Goal: Task Accomplishment & Management: Manage account settings

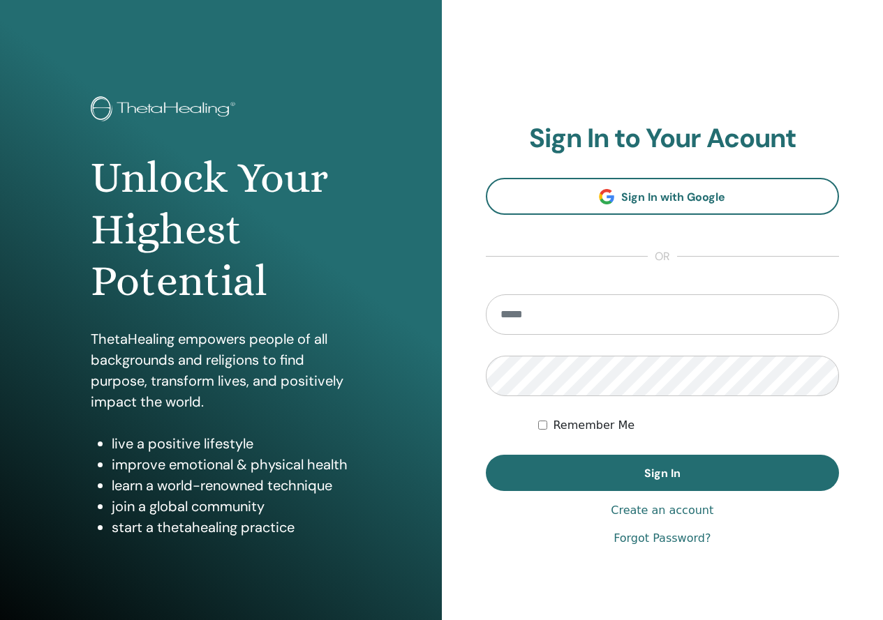
click at [564, 320] on input "email" at bounding box center [663, 314] width 354 height 40
type input "**********"
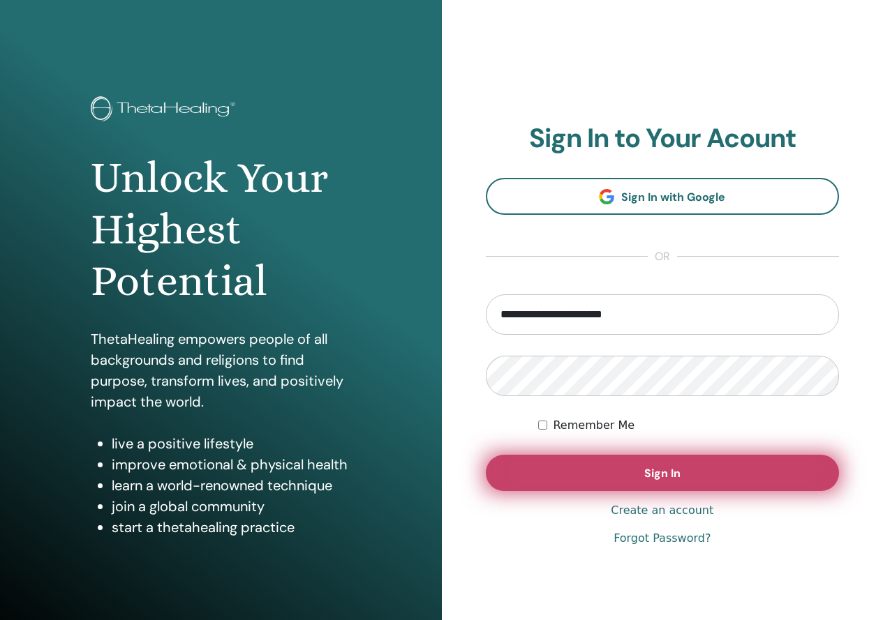
click at [568, 486] on button "Sign In" at bounding box center [663, 473] width 354 height 36
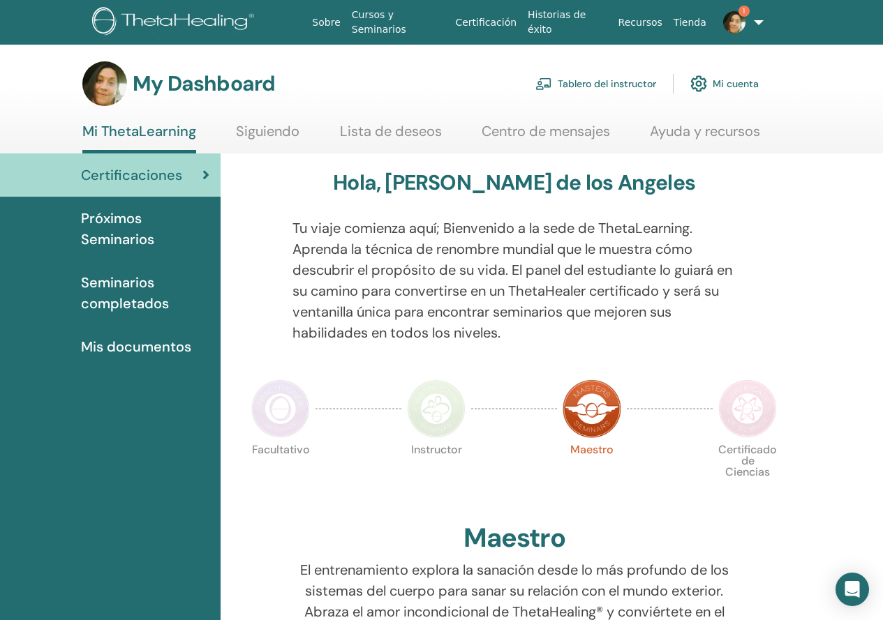
click at [635, 75] on link "Tablero del instructor" at bounding box center [595, 83] width 121 height 31
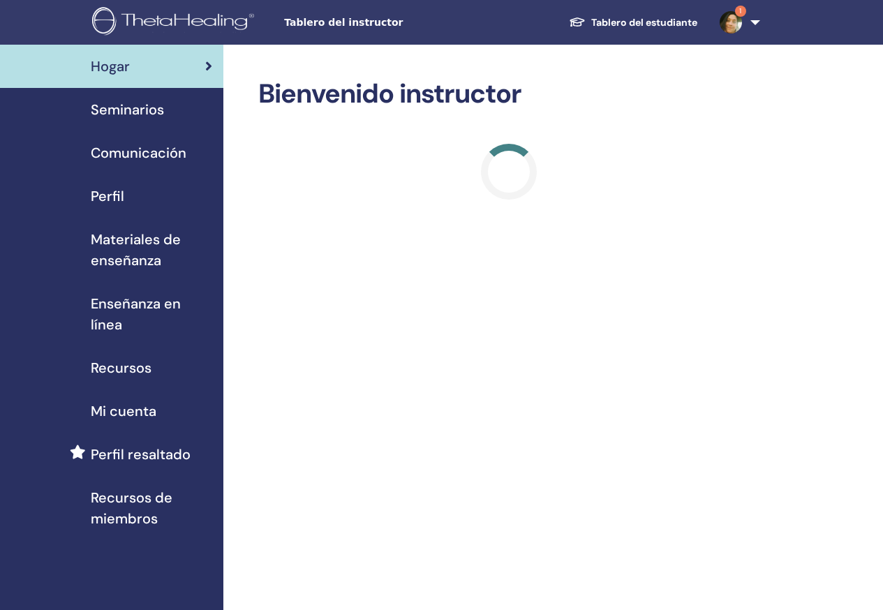
click at [729, 16] on img at bounding box center [730, 22] width 22 height 22
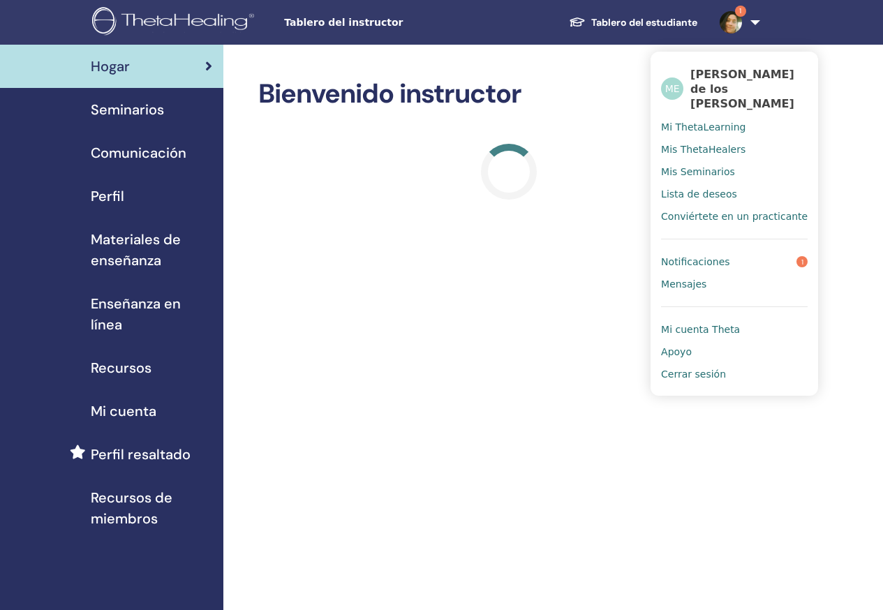
click at [739, 257] on link "Notificaciones 1" at bounding box center [734, 261] width 147 height 22
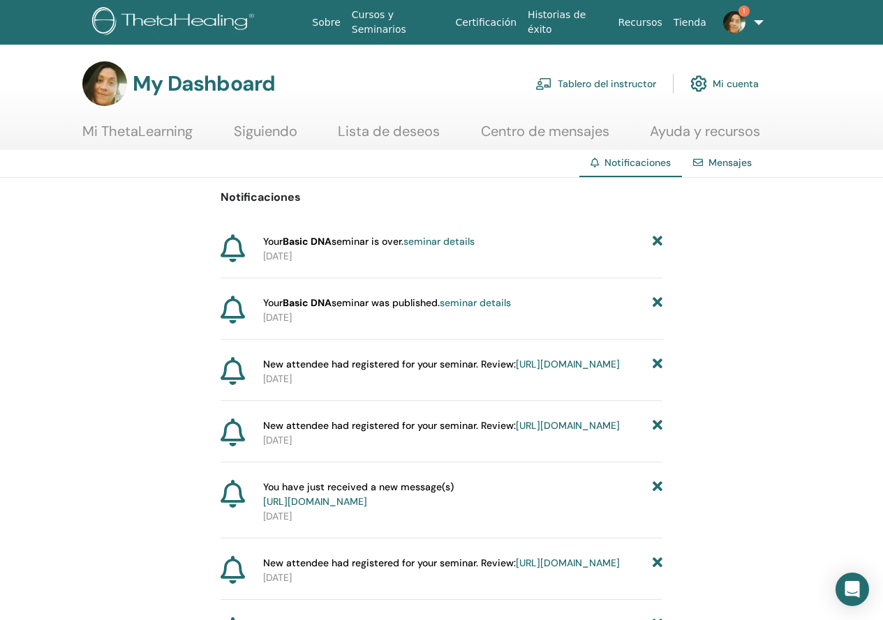
click at [730, 27] on img at bounding box center [734, 22] width 22 height 22
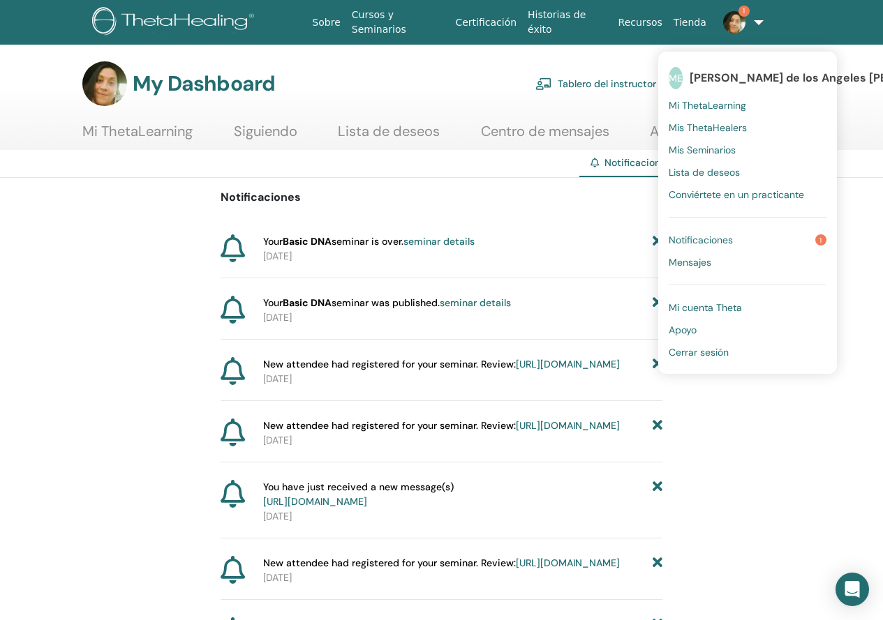
click at [668, 238] on span "Notificaciones" at bounding box center [700, 240] width 64 height 13
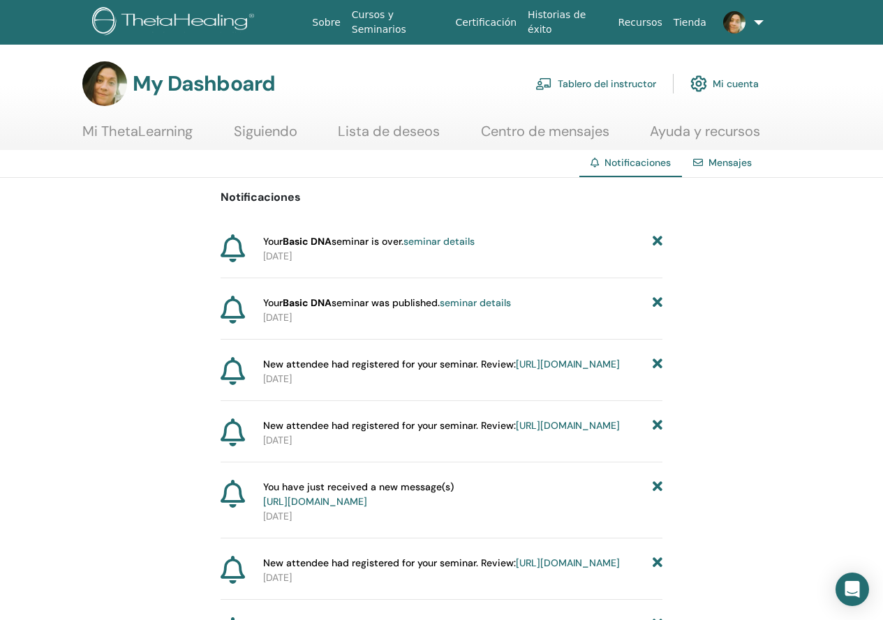
click at [740, 162] on link "Mensajes" at bounding box center [729, 162] width 43 height 13
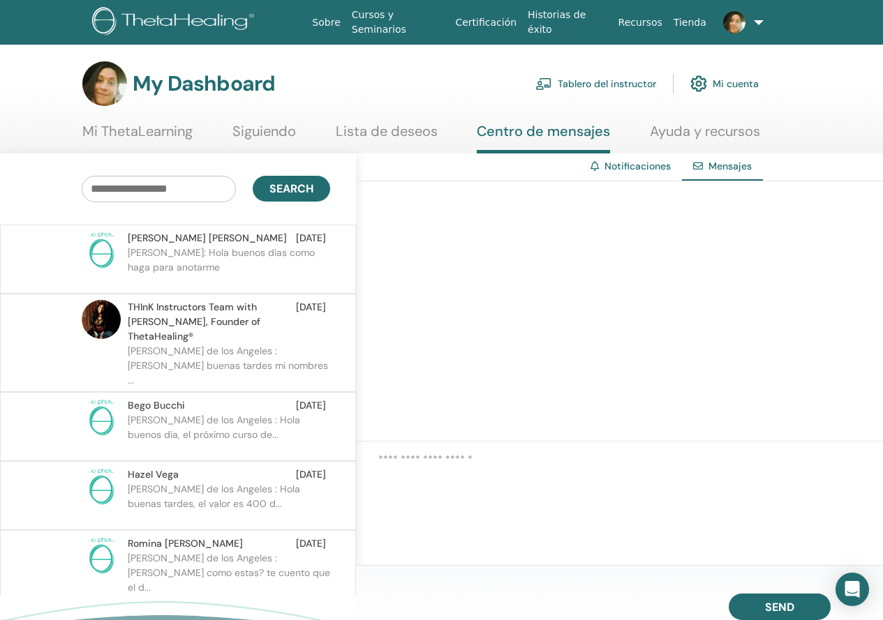
click at [637, 164] on link "Notificaciones" at bounding box center [637, 166] width 66 height 13
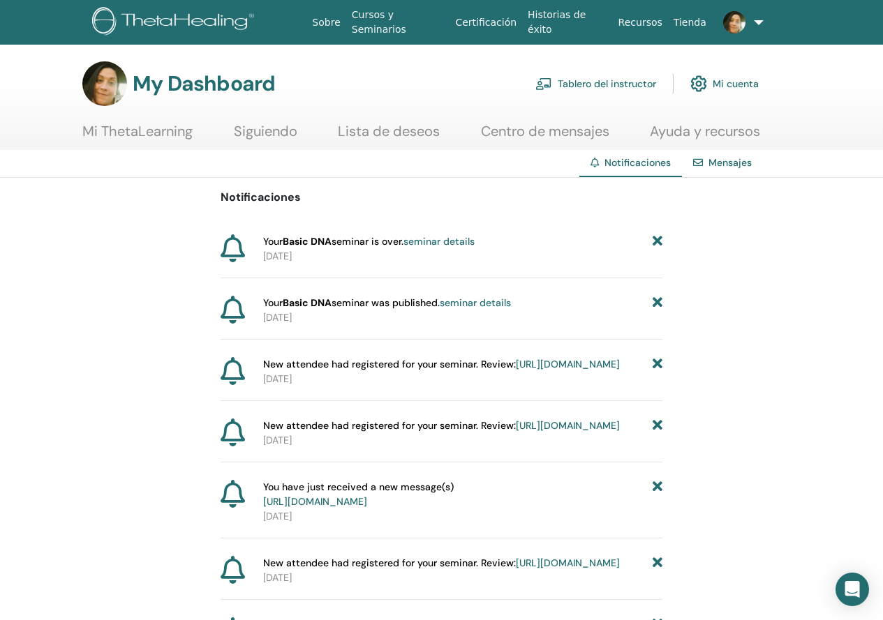
click at [649, 86] on link "Tablero del instructor" at bounding box center [595, 83] width 121 height 31
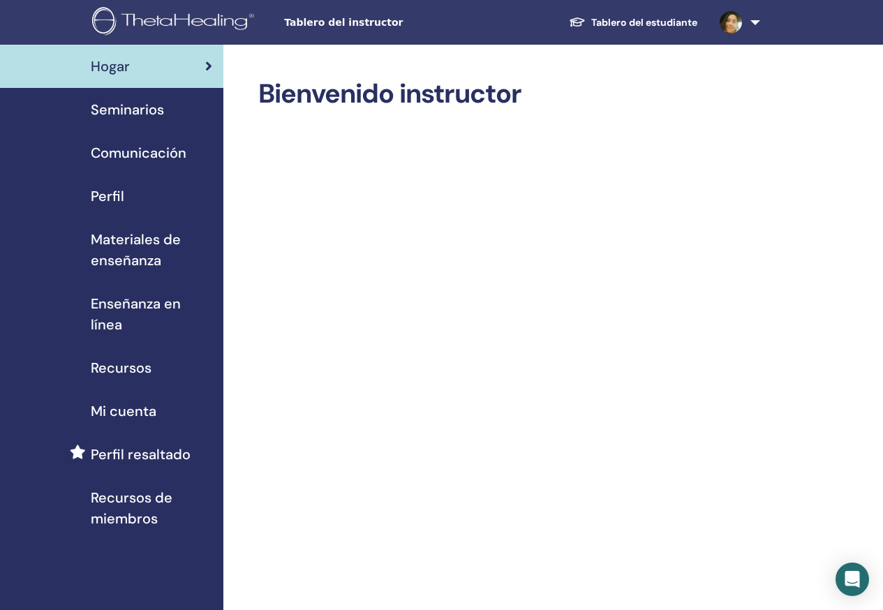
click at [145, 108] on span "Seminarios" at bounding box center [127, 109] width 73 height 21
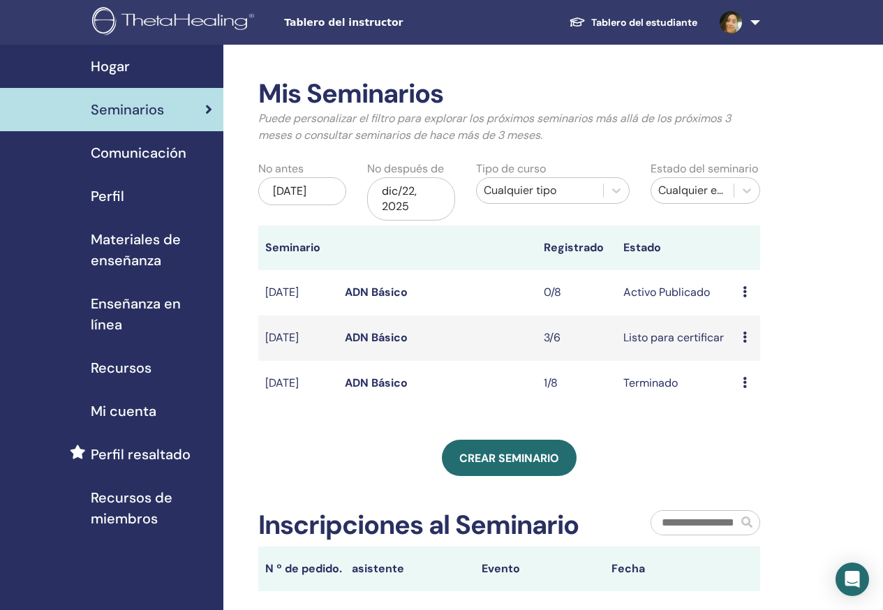
click at [119, 158] on span "Comunicación" at bounding box center [139, 152] width 96 height 21
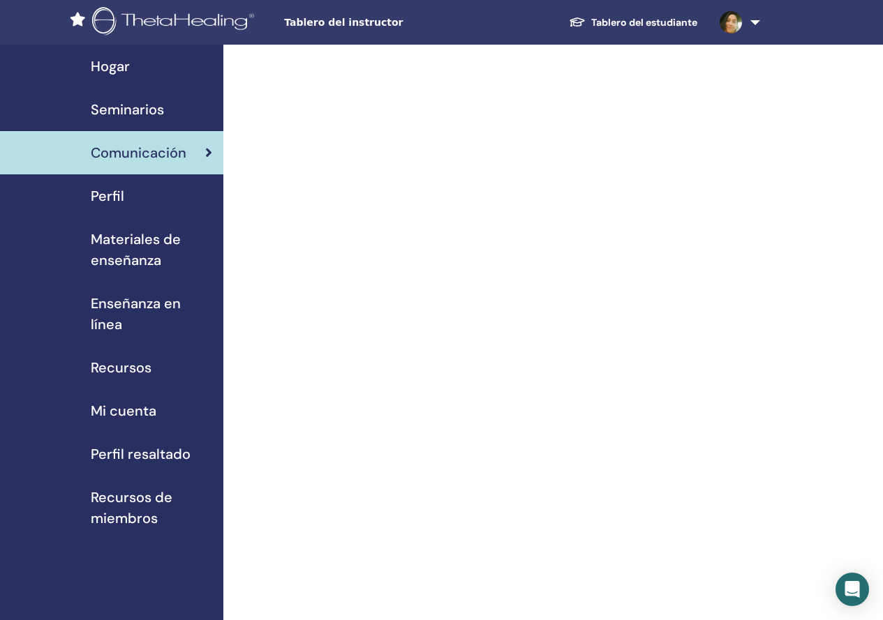
click at [115, 191] on span "Perfil" at bounding box center [107, 196] width 33 height 21
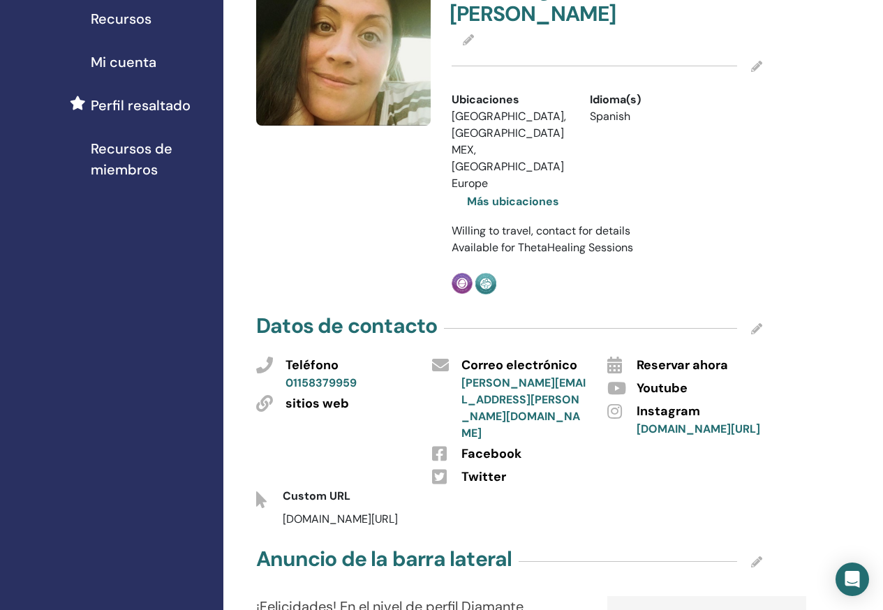
scroll to position [419, 0]
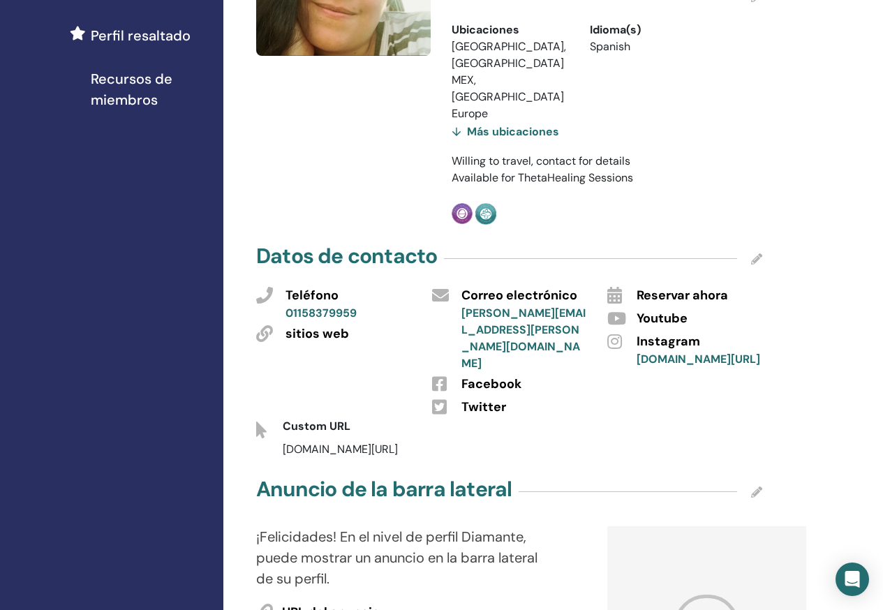
click at [754, 253] on icon at bounding box center [756, 258] width 11 height 11
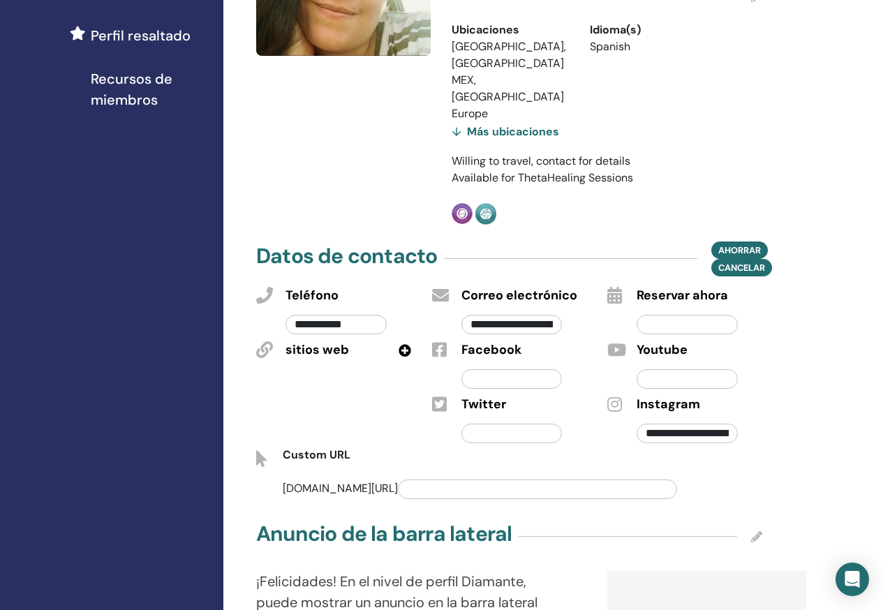
click at [300, 315] on input "**********" at bounding box center [335, 325] width 101 height 20
type input "**********"
click at [745, 243] on span "Ahorrar" at bounding box center [739, 250] width 43 height 15
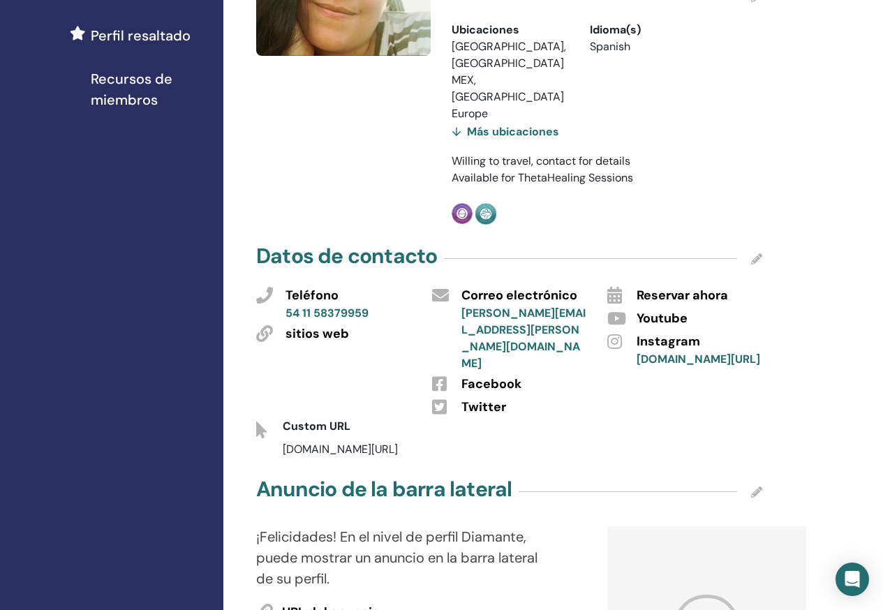
click at [713, 352] on link "www.instagram.com/angeles__th?igsh=NXZob2VkZWx2NG1i" at bounding box center [697, 359] width 123 height 15
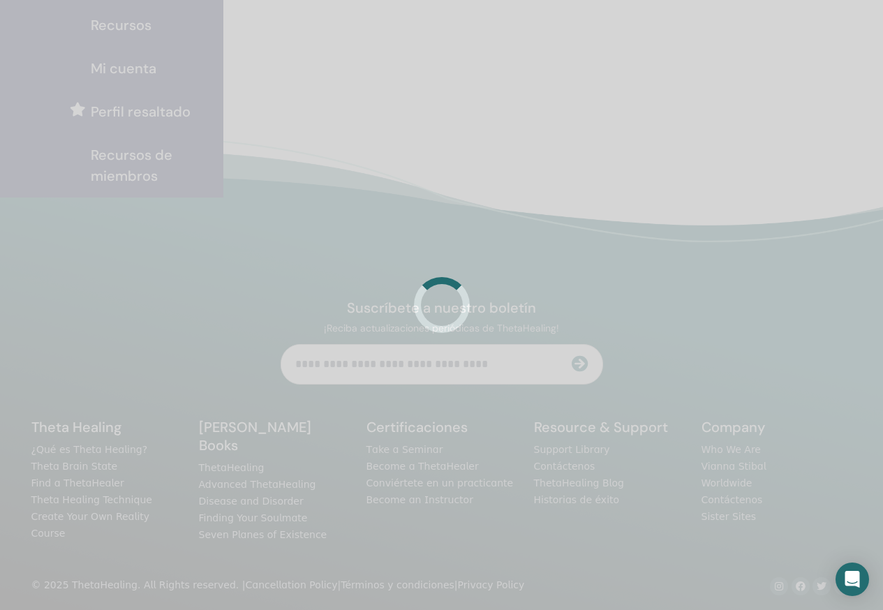
scroll to position [343, 0]
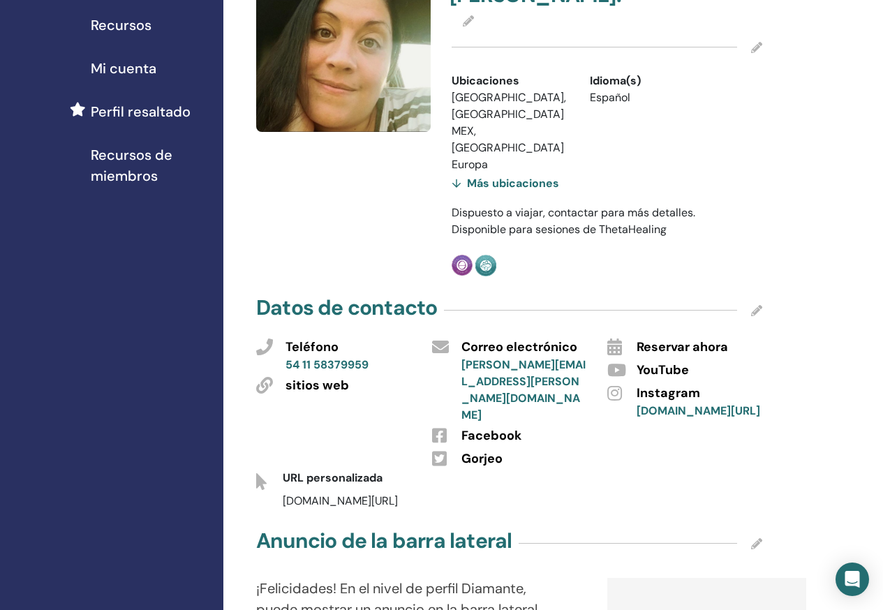
click at [460, 193] on div "Más ubicaciones" at bounding box center [504, 183] width 107 height 20
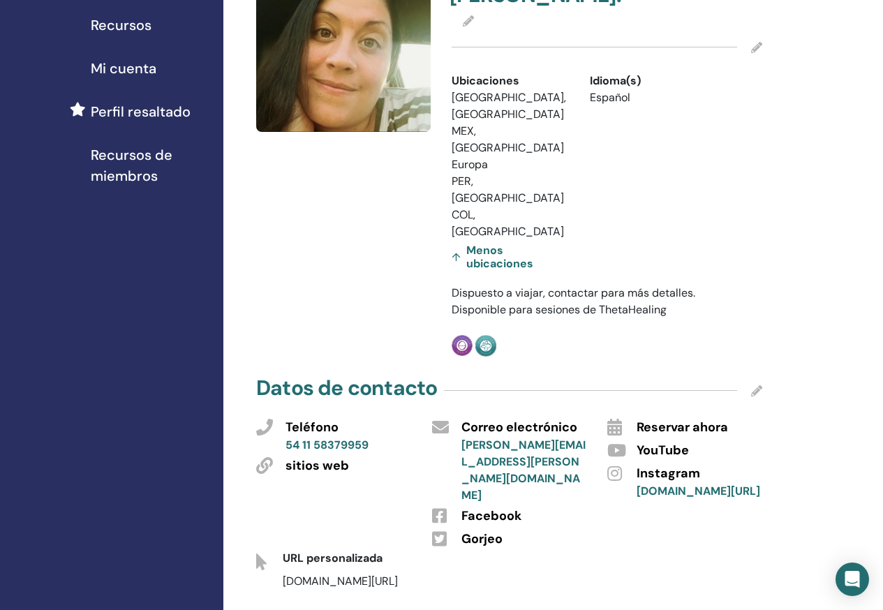
scroll to position [0, 0]
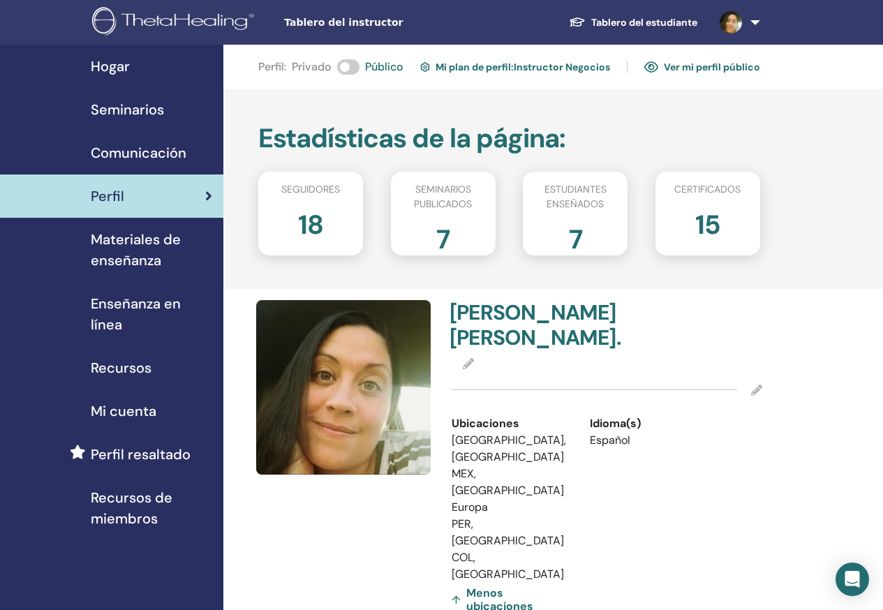
click at [756, 21] on link at bounding box center [736, 22] width 57 height 45
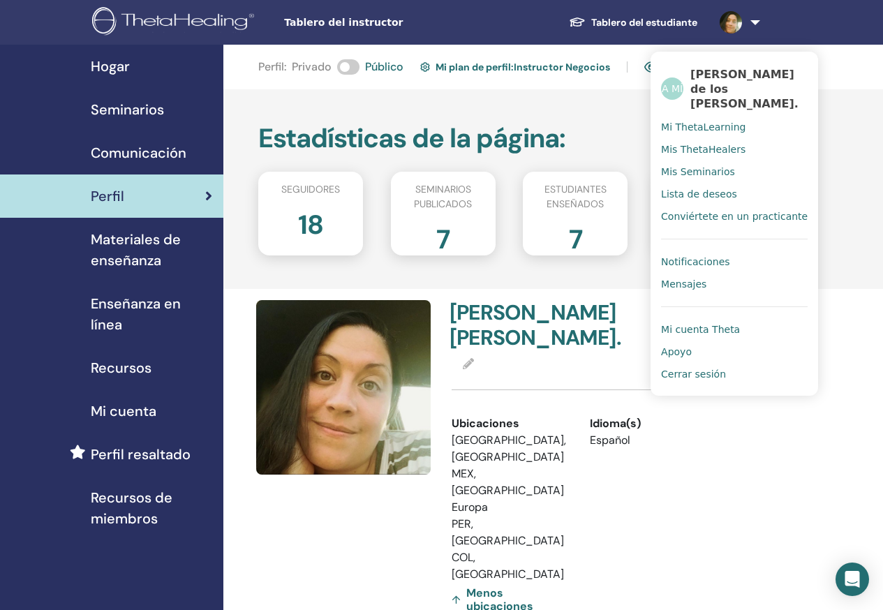
click at [682, 370] on font "Cerrar sesión" at bounding box center [693, 373] width 65 height 11
